Goal: Information Seeking & Learning: Find specific fact

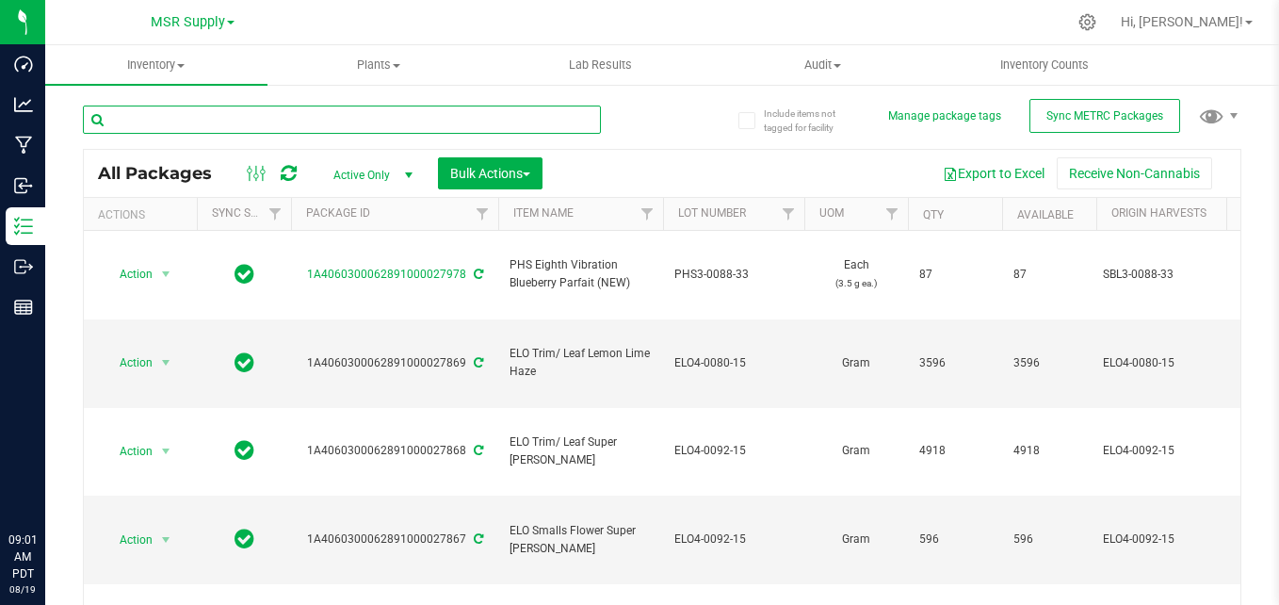
click at [439, 124] on input "text" at bounding box center [342, 120] width 518 height 28
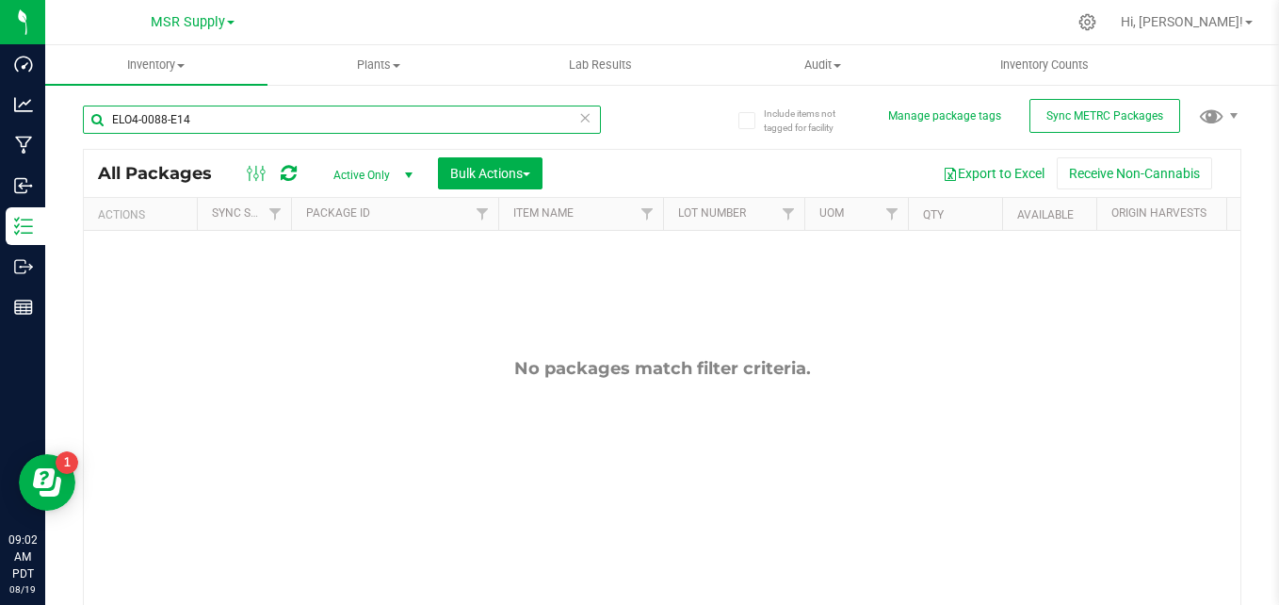
type input "ELO4-0088-E14"
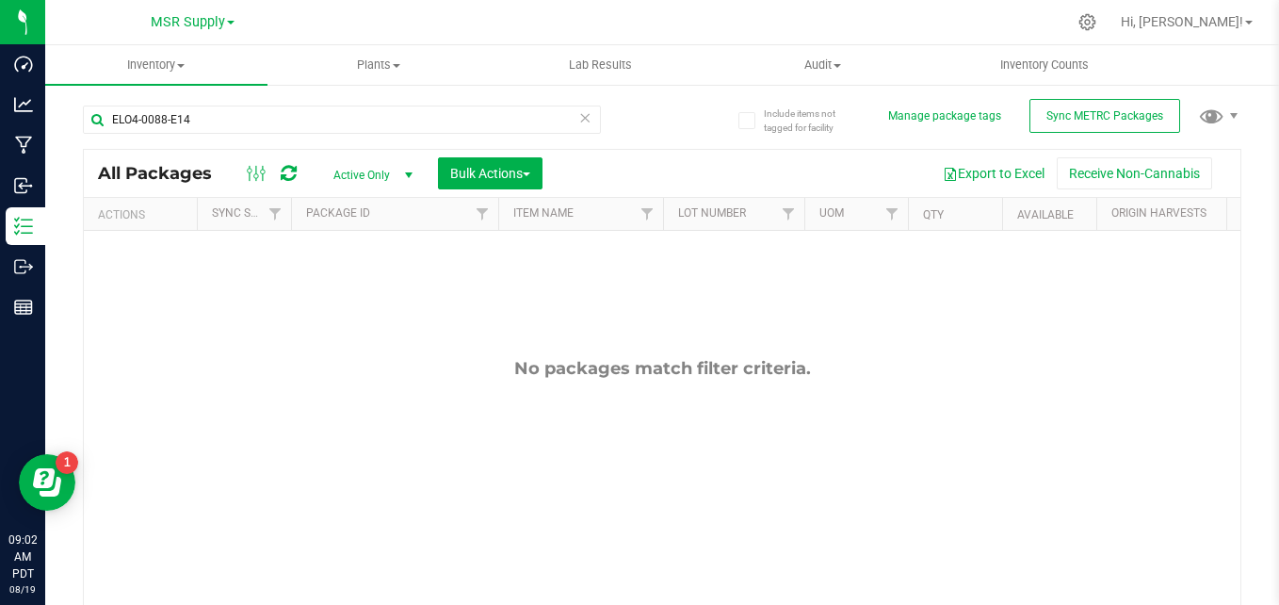
click at [388, 179] on span "Active Only" at bounding box center [369, 175] width 104 height 26
click at [347, 284] on li "All" at bounding box center [368, 289] width 102 height 28
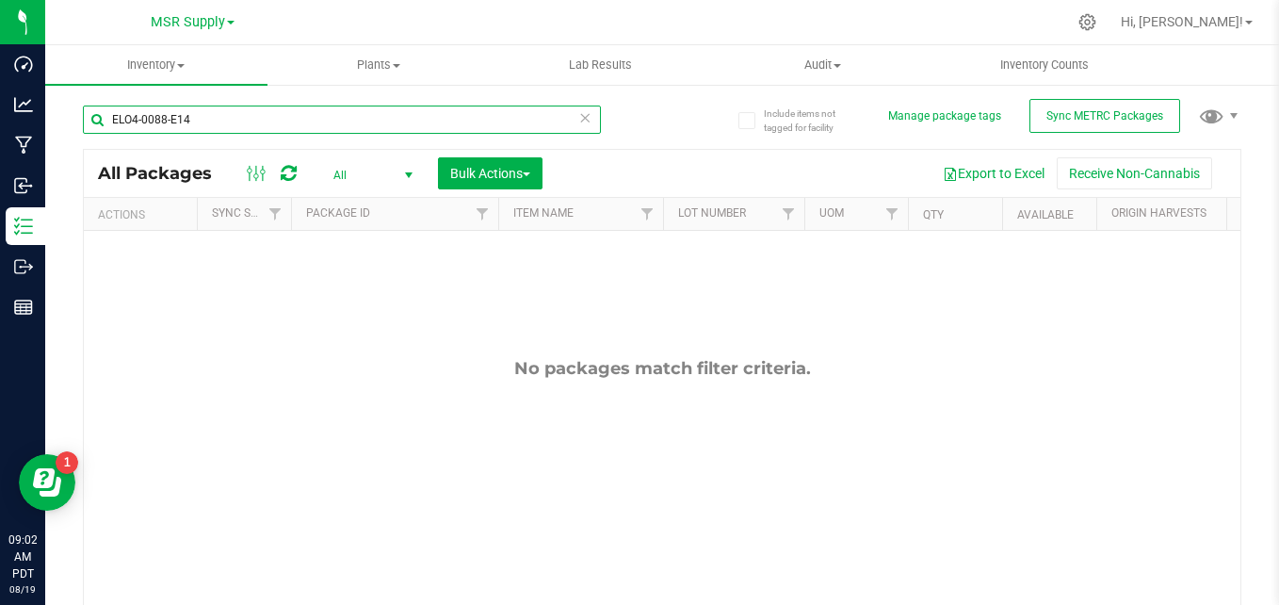
click at [172, 120] on input "ELO4-0088-E14" at bounding box center [342, 120] width 518 height 28
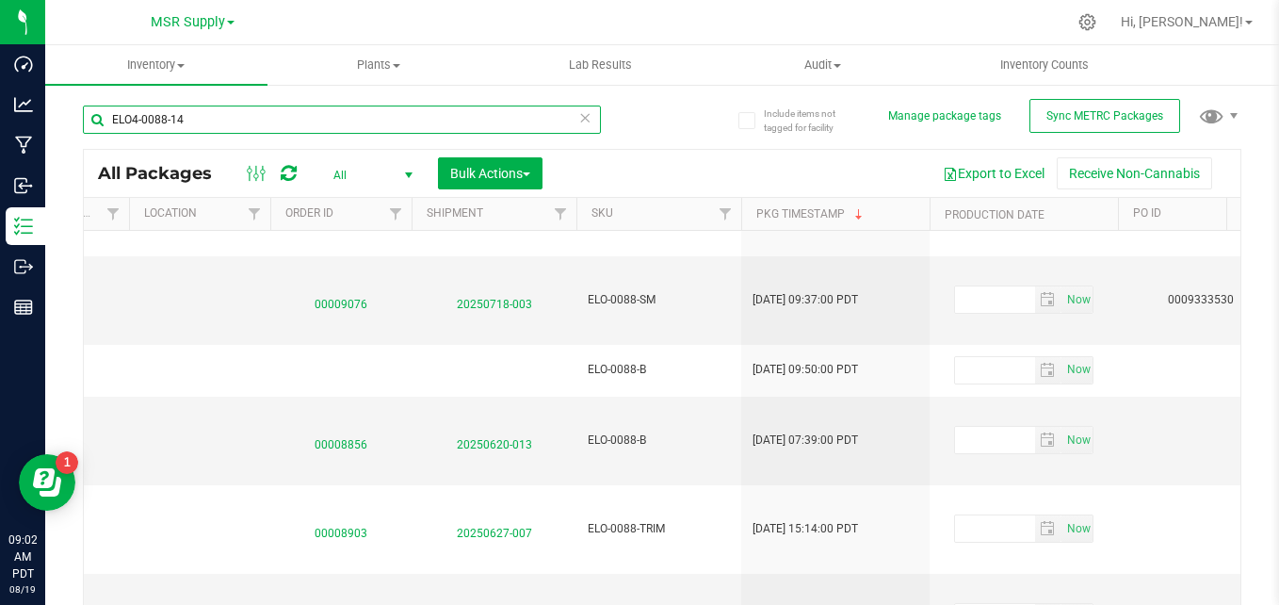
scroll to position [63, 1934]
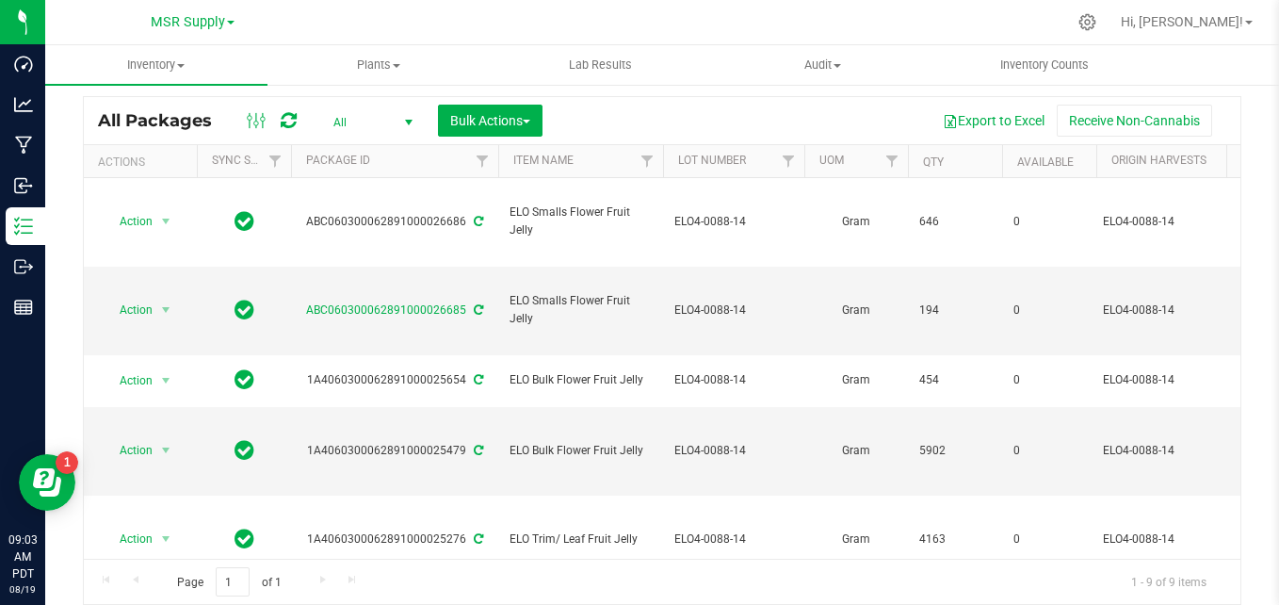
type input "ELO4-0088-14"
